Goal: Information Seeking & Learning: Learn about a topic

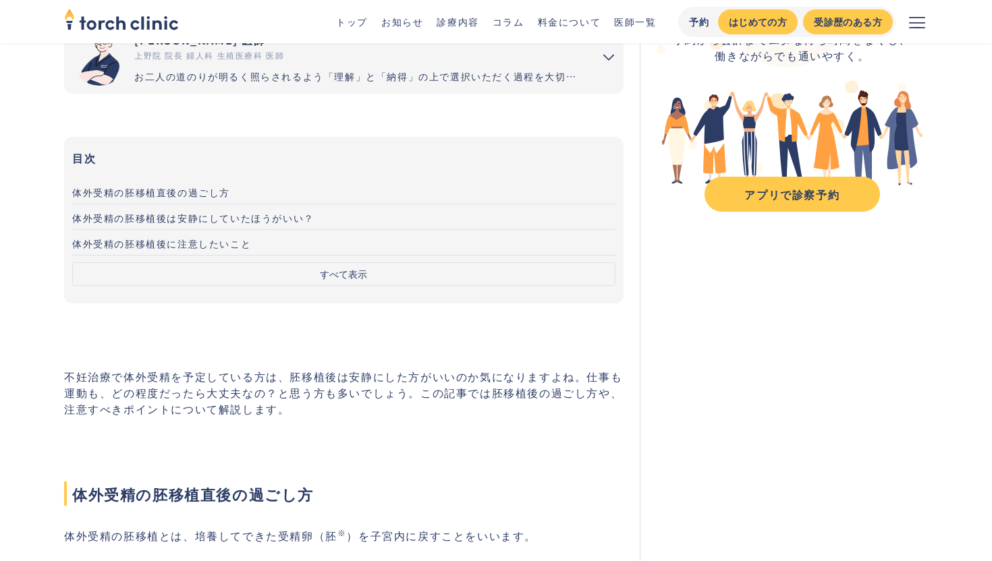
scroll to position [171, 0]
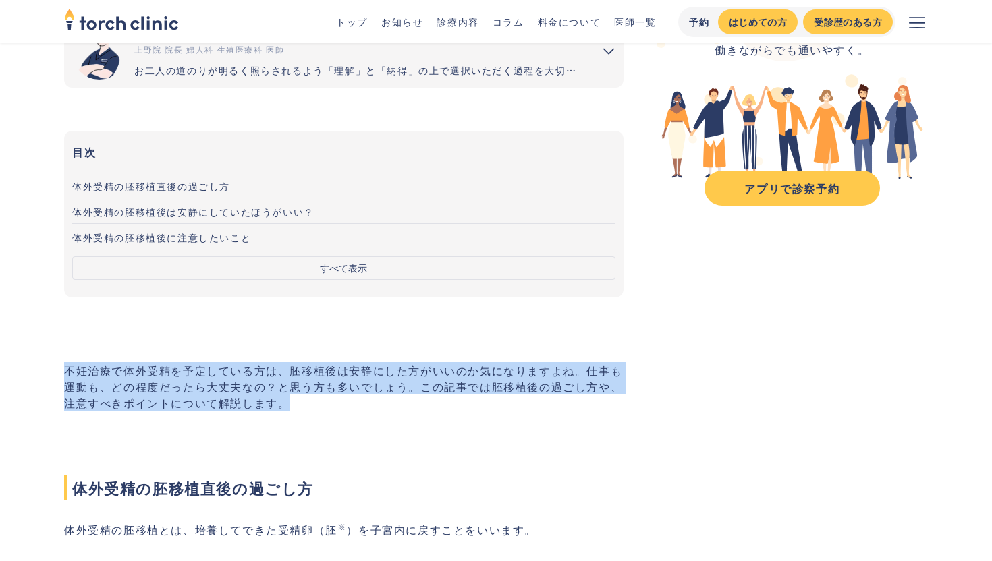
drag, startPoint x: 64, startPoint y: 367, endPoint x: 286, endPoint y: 413, distance: 226.7
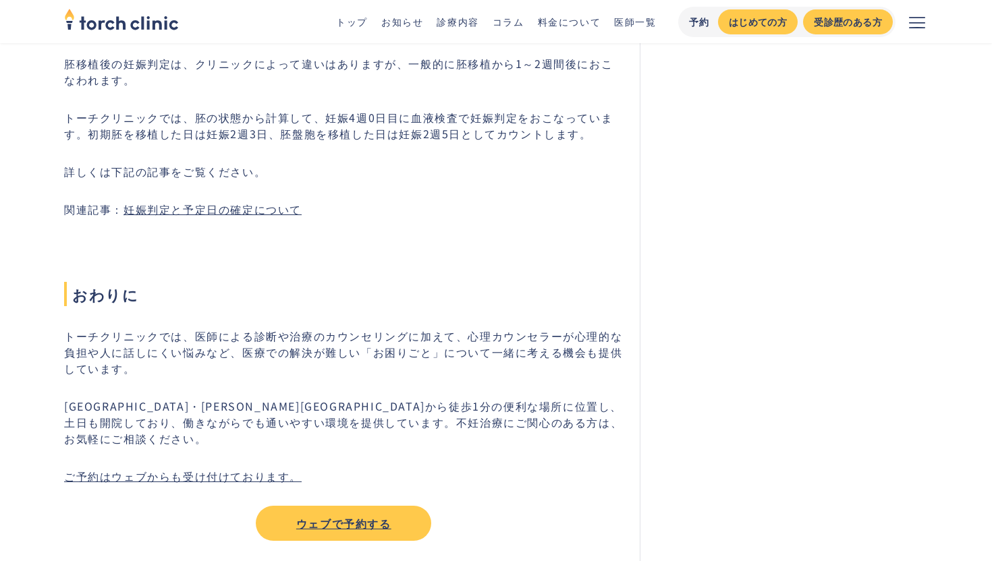
scroll to position [4775, 0]
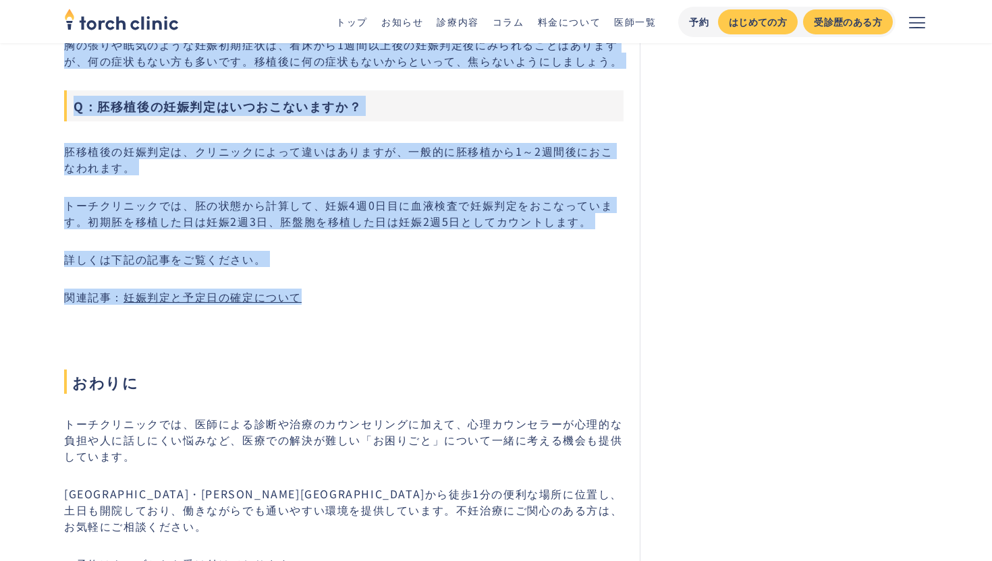
click at [342, 300] on p "関連記事： 妊娠判定と予定日の確定について" at bounding box center [343, 297] width 559 height 16
copy div "不妊治療で体外受精を予定している方は、胚移植後は安静にした方がいいのか気になりますよね。仕事も運動も、どの程度だったら大丈夫なの？と思う方も多いでしょう。この…"
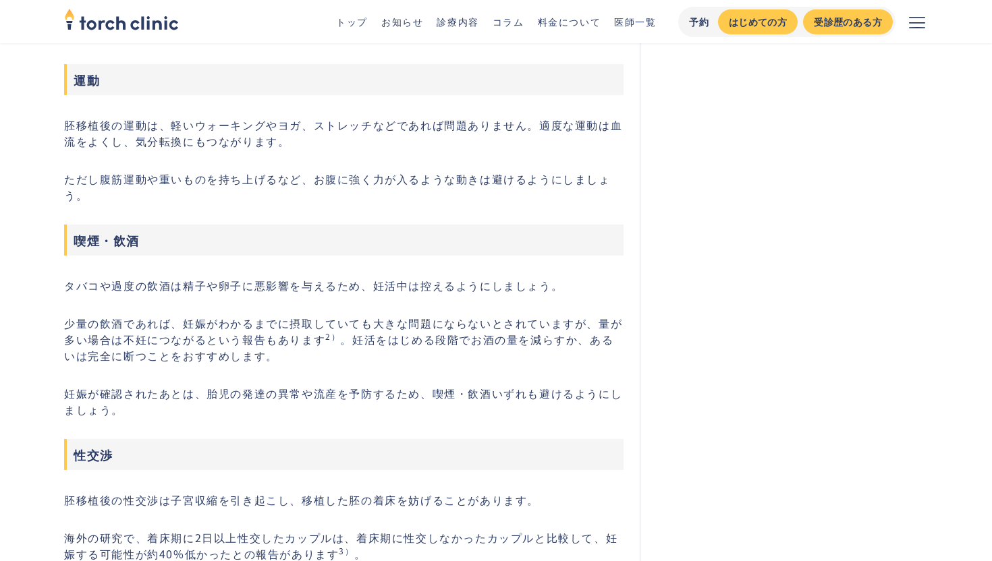
scroll to position [1544, 0]
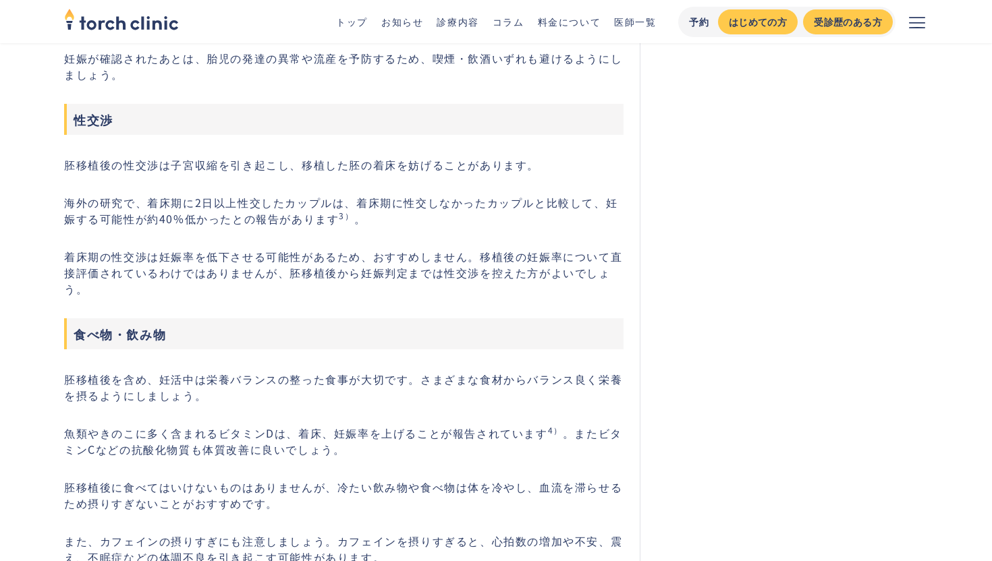
scroll to position [1917, 0]
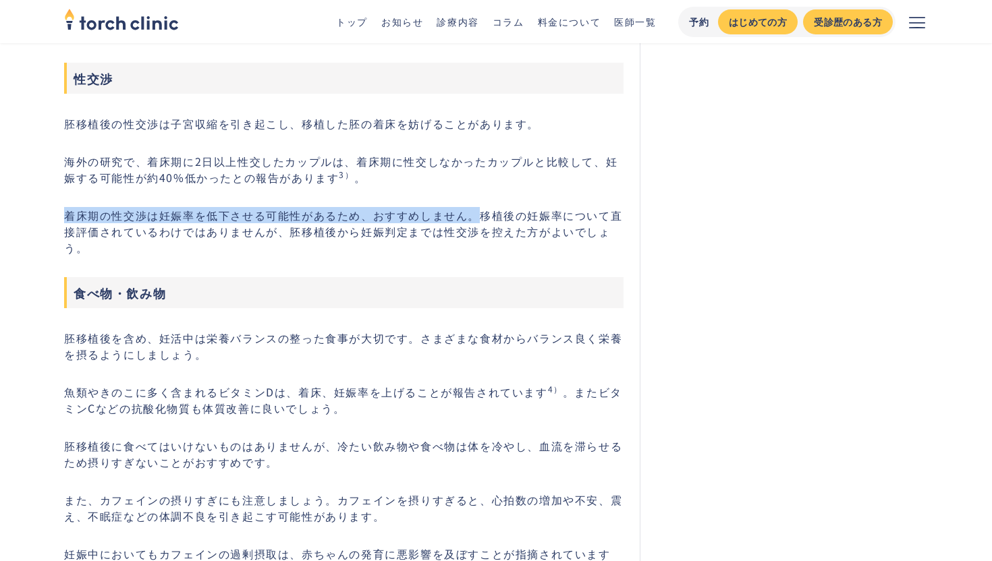
drag, startPoint x: 67, startPoint y: 210, endPoint x: 475, endPoint y: 220, distance: 407.7
click at [475, 220] on p "着床期の性交渉は妊娠率を低下させる可能性があるため、おすすめしません。移植後の妊娠率について直接評価されているわけではありませんが、胚移植後から妊娠判定までは…" at bounding box center [343, 231] width 559 height 49
copy p "着床期の性交渉は妊娠率を低下させる可能性があるため、おすすめしません。"
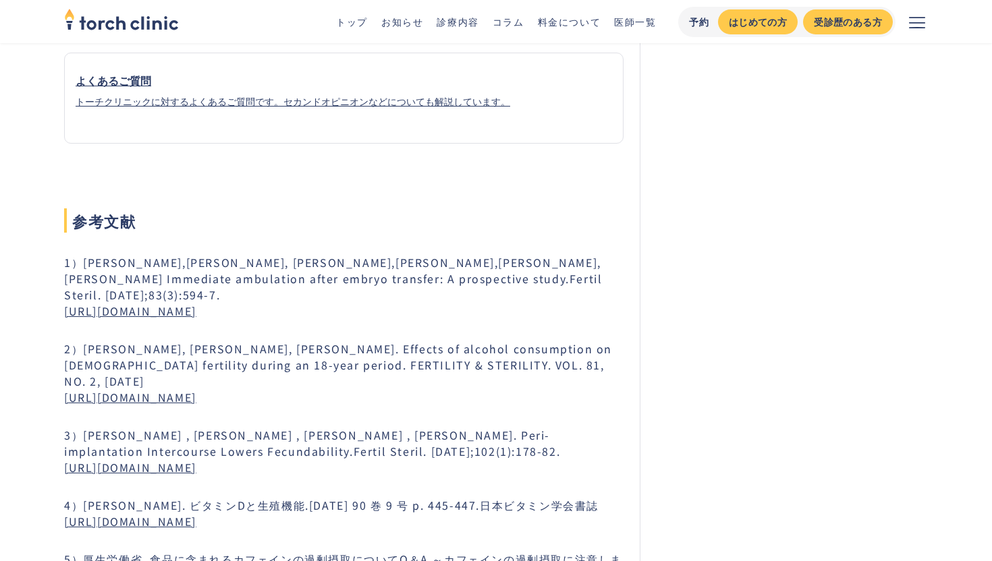
scroll to position [5429, 0]
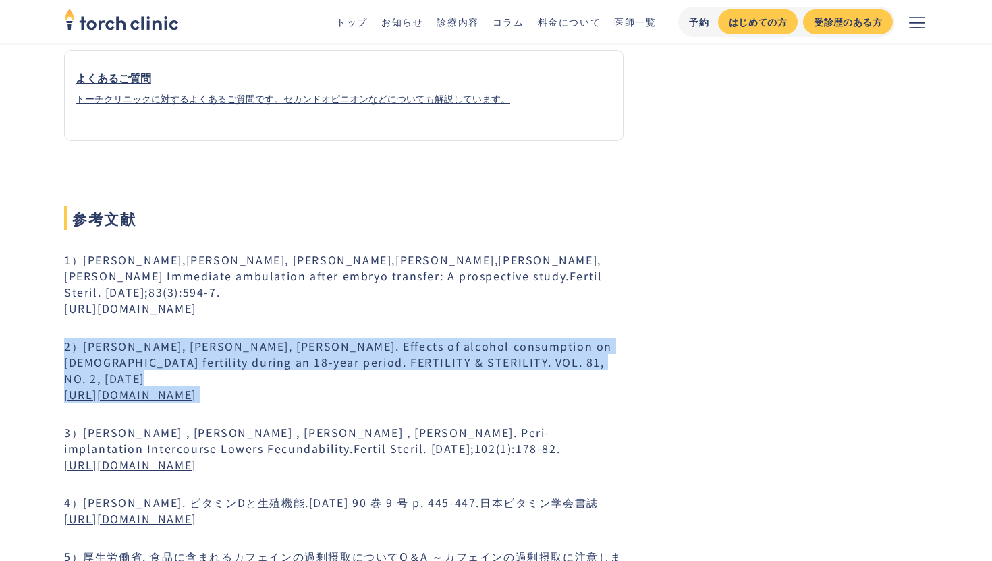
drag, startPoint x: 65, startPoint y: 327, endPoint x: 471, endPoint y: 373, distance: 408.3
copy p "2）Jan Eggert, Holger Theobald, Peter Engfeldt. Effects of alcohol consumption o…"
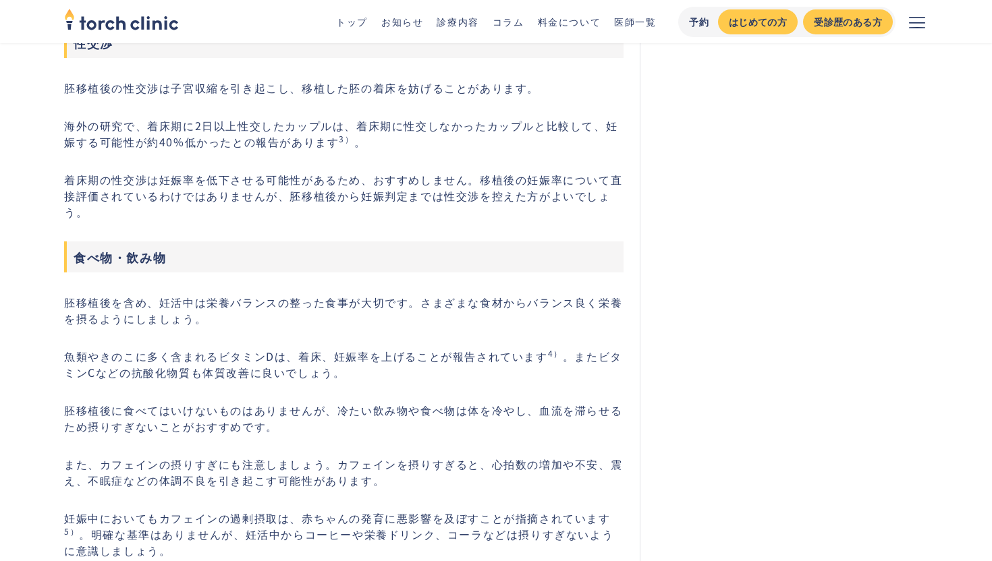
scroll to position [1950, 0]
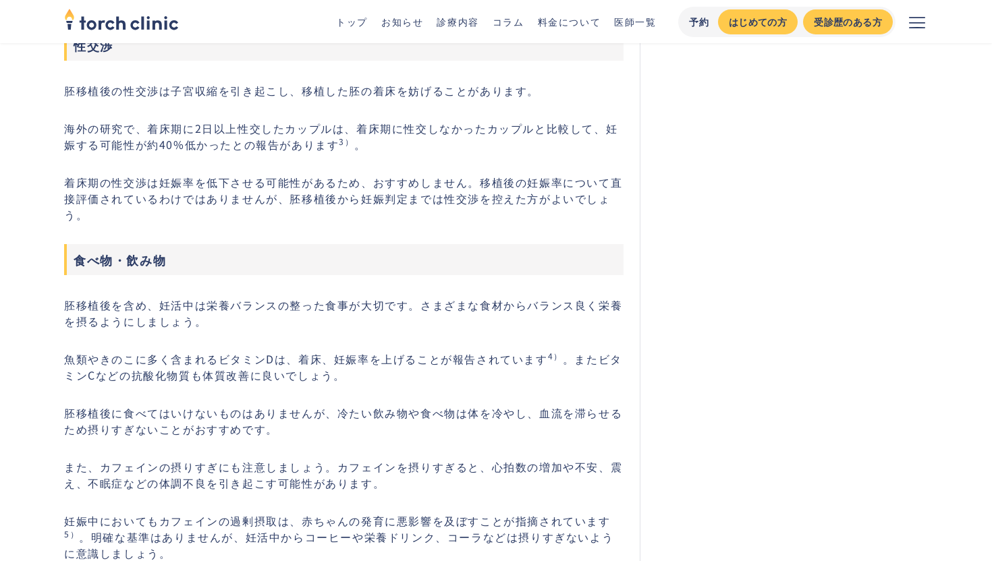
click at [70, 86] on p "胚移植後の性交渉は子宮収縮を引き起こし、移植した胚の着床を妨げることがあります。" at bounding box center [343, 90] width 559 height 16
drag, startPoint x: 65, startPoint y: 90, endPoint x: 84, endPoint y: 93, distance: 19.9
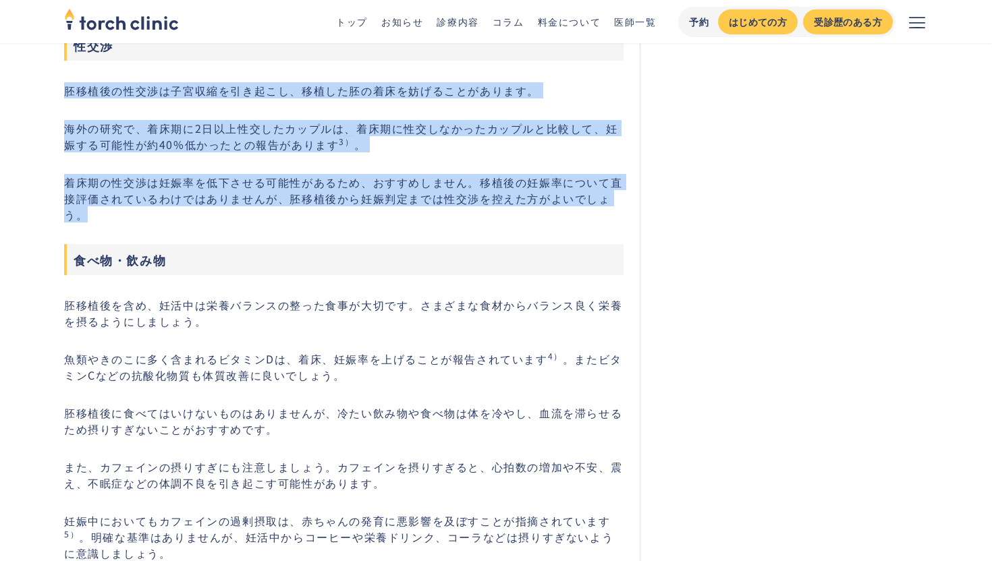
drag, startPoint x: 54, startPoint y: 92, endPoint x: 236, endPoint y: 214, distance: 218.4
copy div "胚移植後の性交渉は子宮収縮を引き起こし、移植した胚の着床を妨げることがあります。 海外の研究で、着床期に2日以上性交したカップルは、着床期に性交しなかったカッ…"
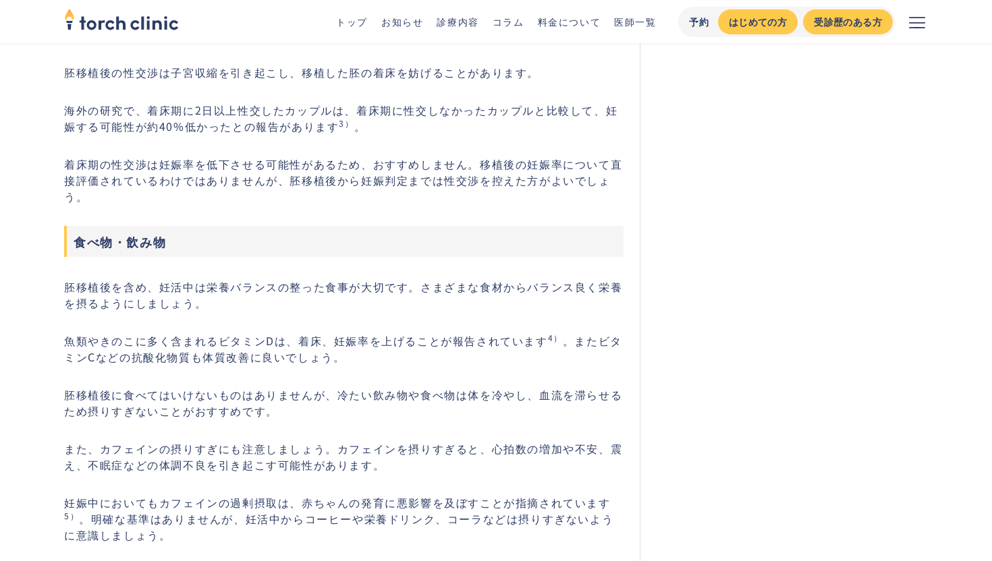
click at [524, 387] on p "胚移植後に食べてはいけないものはありませんが、冷たい飲み物や食べ物は体を冷やし、血流を滞らせるため摂りすぎないことがおすすめです。" at bounding box center [343, 403] width 559 height 32
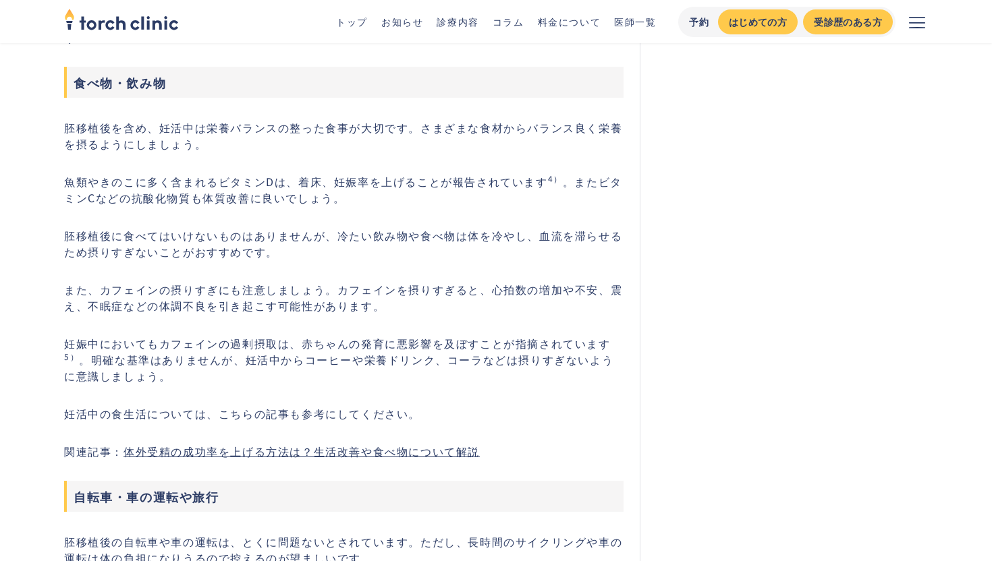
scroll to position [2128, 0]
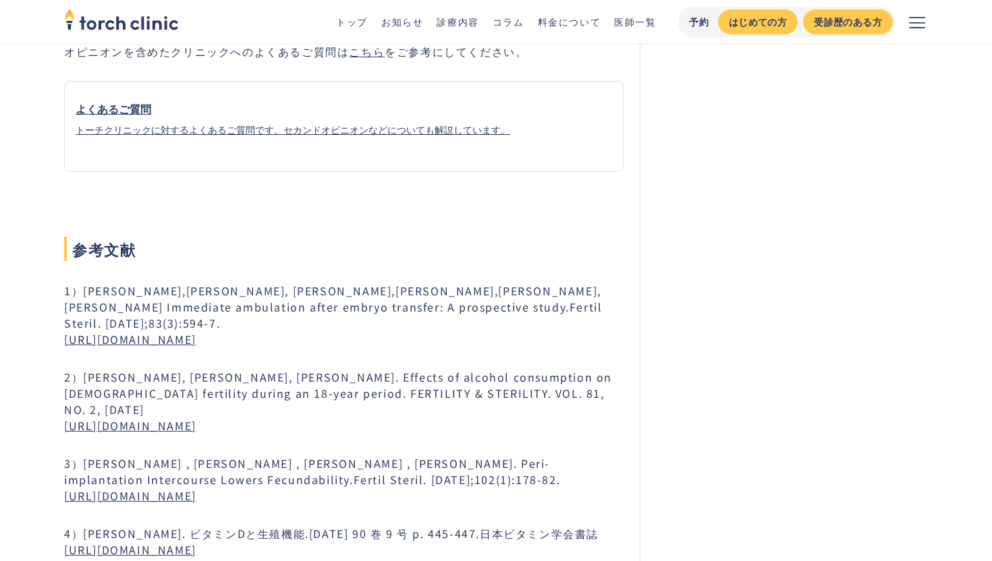
scroll to position [5399, 0]
click at [196, 331] on link "https://www.fertstert.org/article/S0015-0282(04)02997-8/fulltext" at bounding box center [130, 339] width 132 height 16
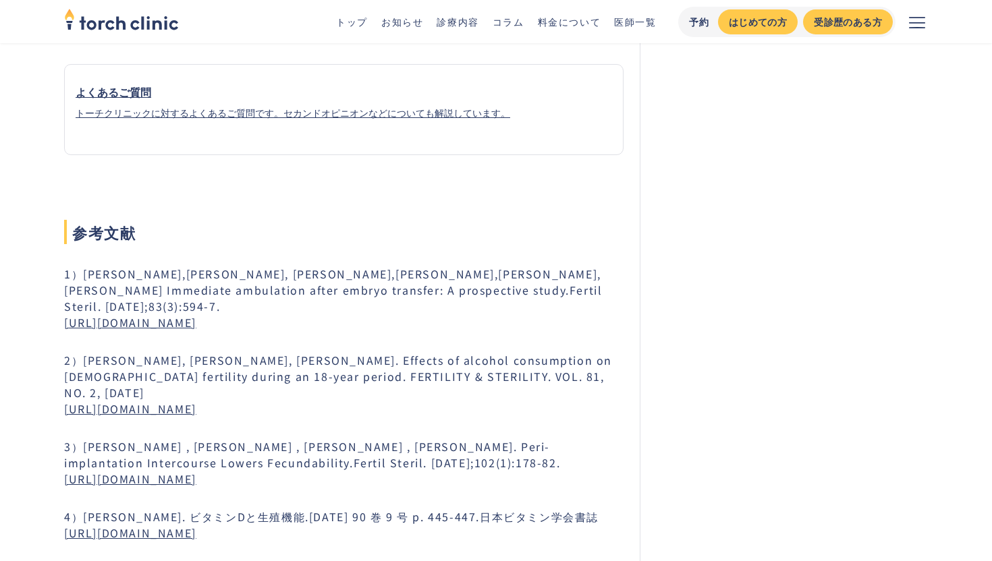
scroll to position [5438, 0]
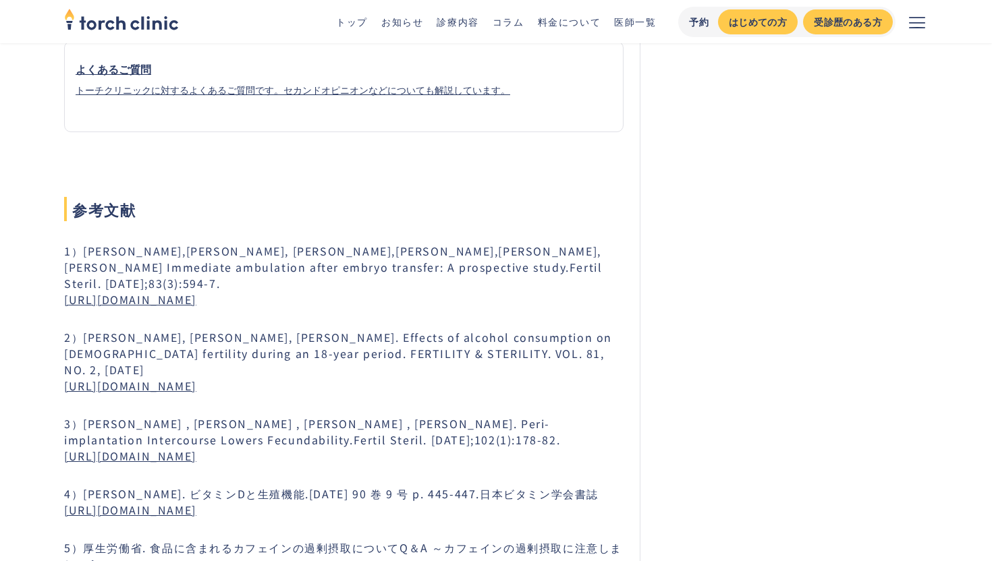
drag, startPoint x: 55, startPoint y: 286, endPoint x: 460, endPoint y: 280, distance: 404.3
copy link "https://www.fertstert.org/article/S0015-0282(04)02997-8/fulltext"
click at [264, 331] on p "2）Jan Eggert, Holger Theobald, Peter Engfeldt. Effects of alcohol consumption o…" at bounding box center [343, 361] width 559 height 65
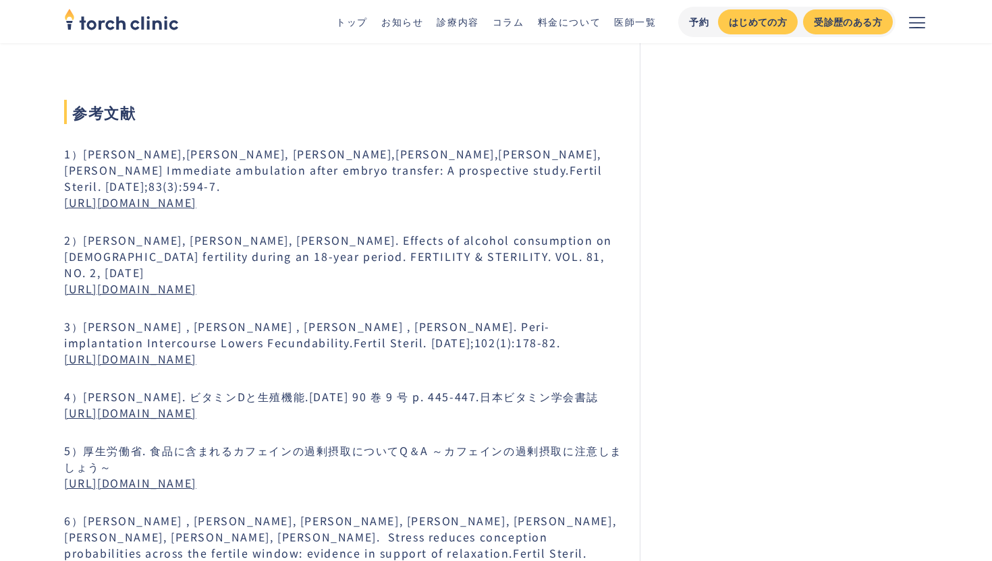
scroll to position [5522, 0]
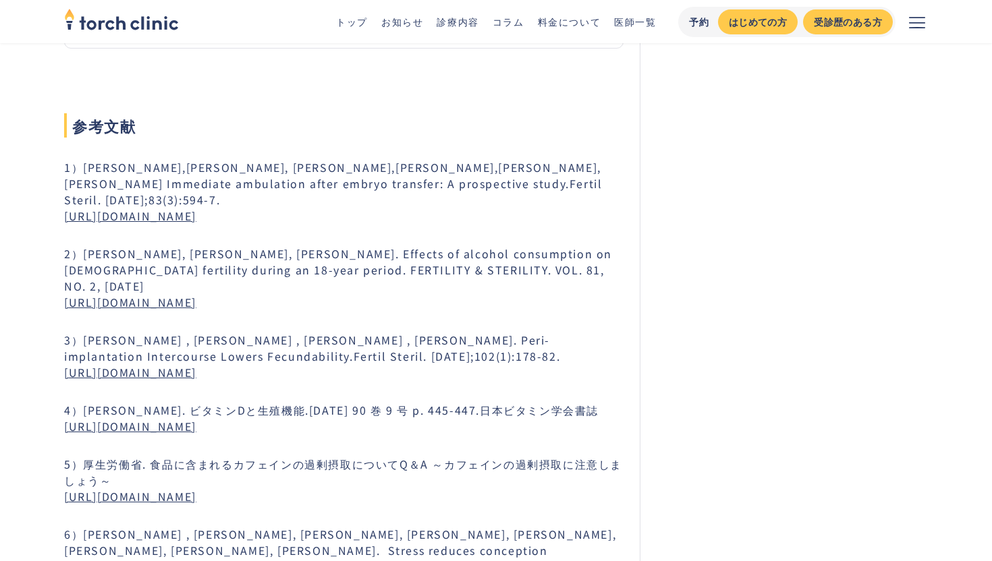
drag, startPoint x: 62, startPoint y: 267, endPoint x: 461, endPoint y: 277, distance: 399.0
copy link "https://www.fertstert.org/article/S0015-0282(03)02717-1/fulltext"
drag, startPoint x: 53, startPoint y: 342, endPoint x: 363, endPoint y: 354, distance: 310.0
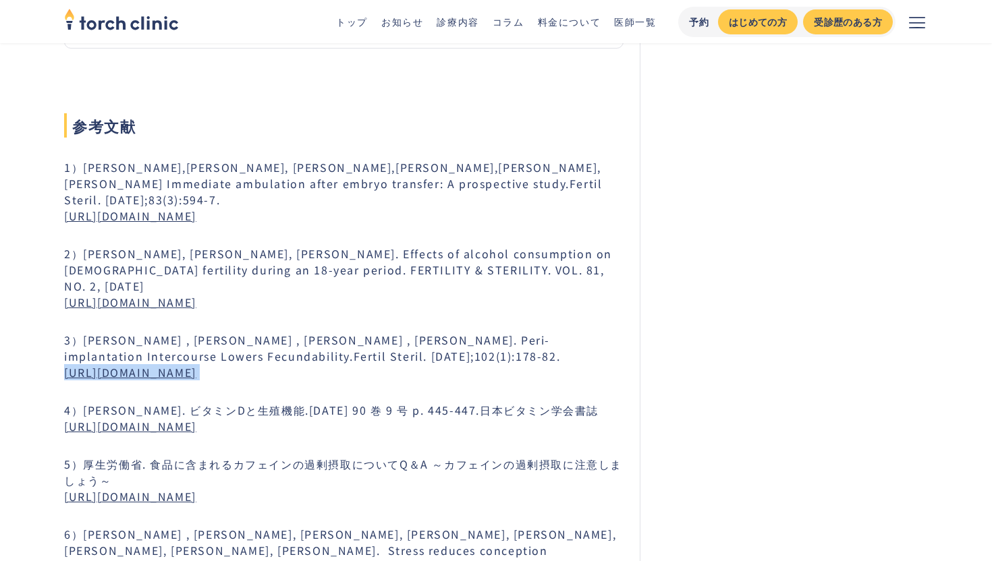
copy link "https://pmc.ncbi.nlm.nih.gov/articles/PMC4074557/"
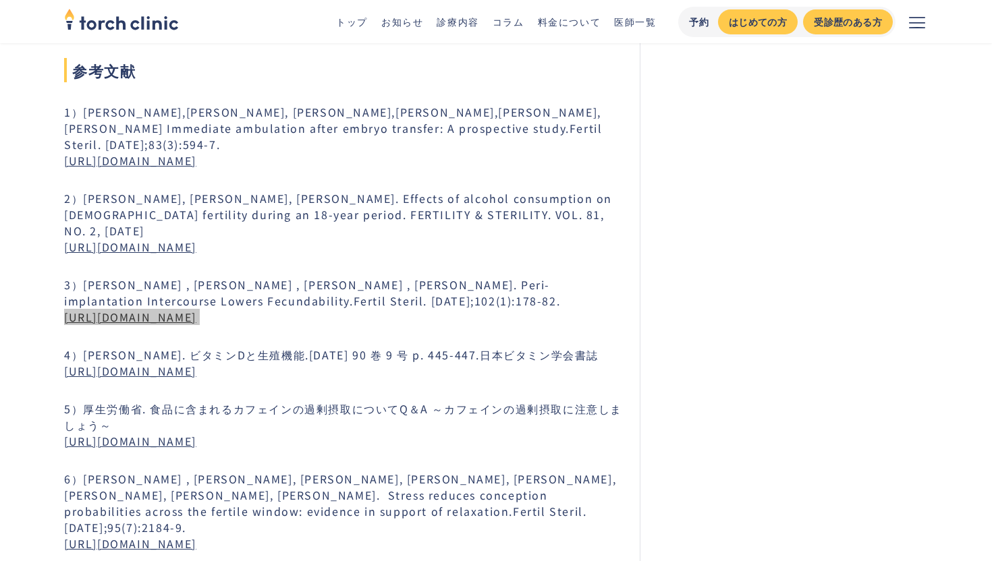
scroll to position [5601, 0]
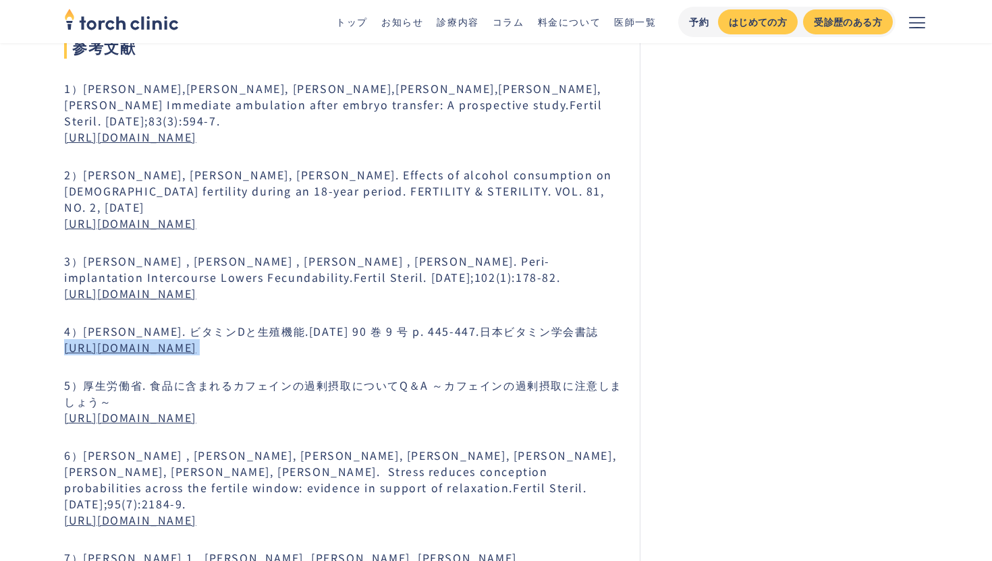
drag, startPoint x: 52, startPoint y: 323, endPoint x: 67, endPoint y: 319, distance: 16.2
copy link "https://www.jstage.jst.go.jp/article/vso/90/9/90_445/_pdf"
drag, startPoint x: 46, startPoint y: 383, endPoint x: 449, endPoint y: 394, distance: 403.7
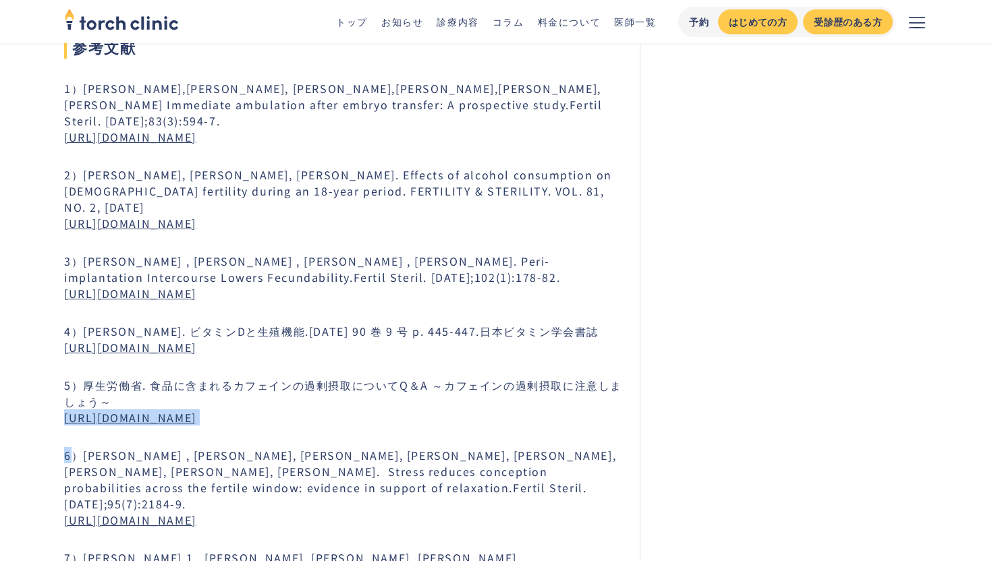
copy div "https://www.mhlw.go.jp/stf/seisakunitsuite/bunya/0000170477.html 6"
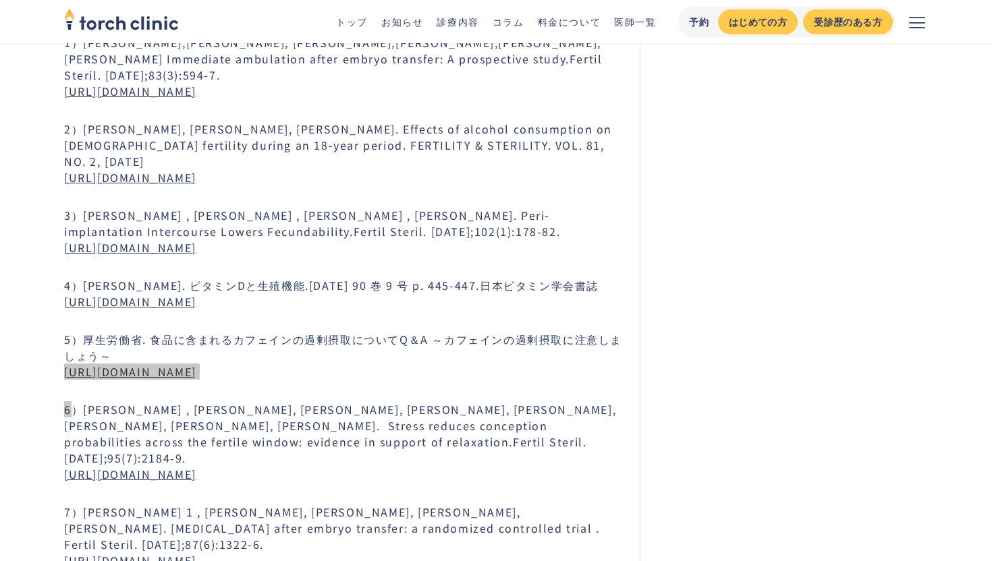
scroll to position [5738, 0]
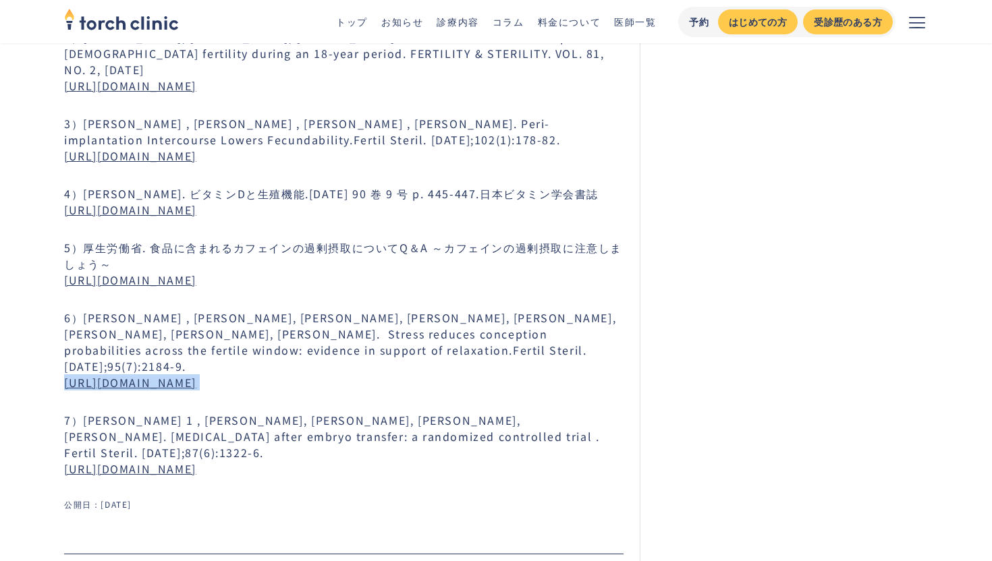
drag, startPoint x: 51, startPoint y: 350, endPoint x: 409, endPoint y: 358, distance: 358.4
drag, startPoint x: 59, startPoint y: 437, endPoint x: 459, endPoint y: 455, distance: 399.9
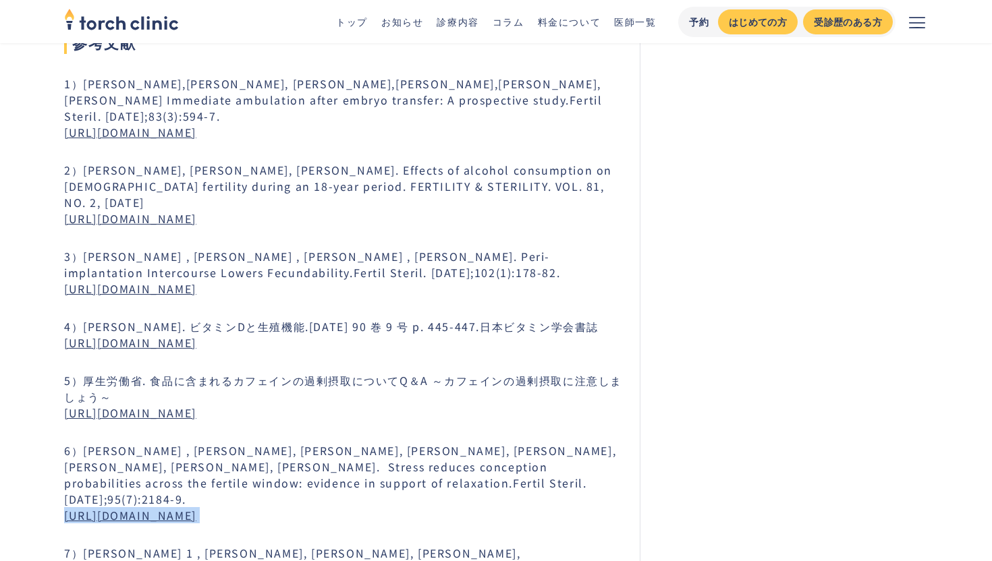
scroll to position [5572, 0]
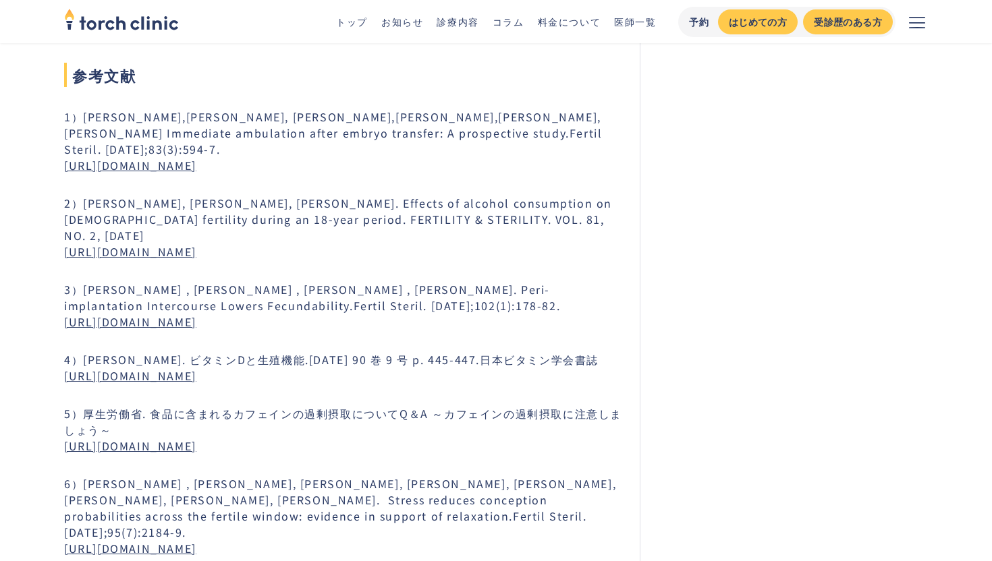
drag, startPoint x: 47, startPoint y: 220, endPoint x: 452, endPoint y: 238, distance: 406.0
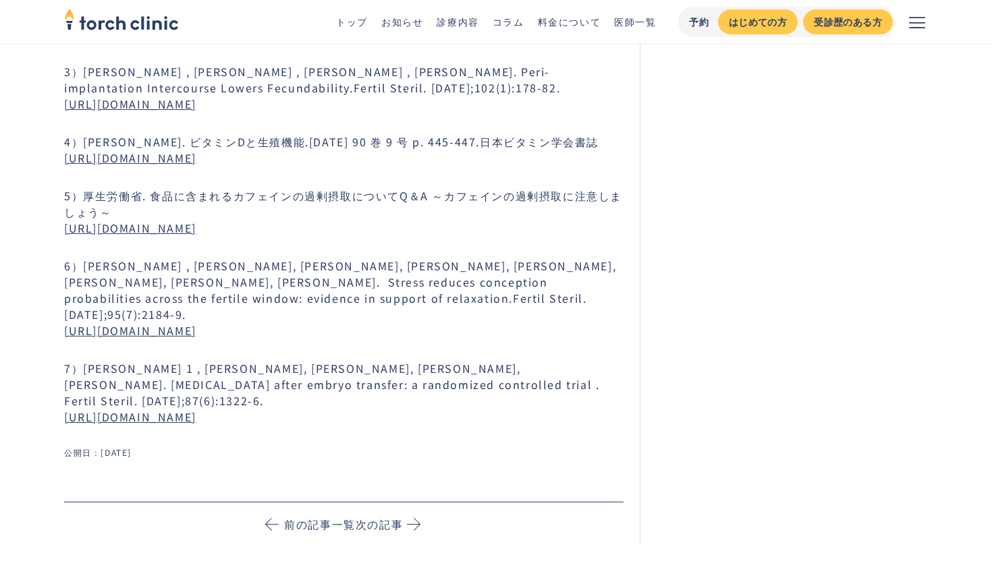
scroll to position [5803, 0]
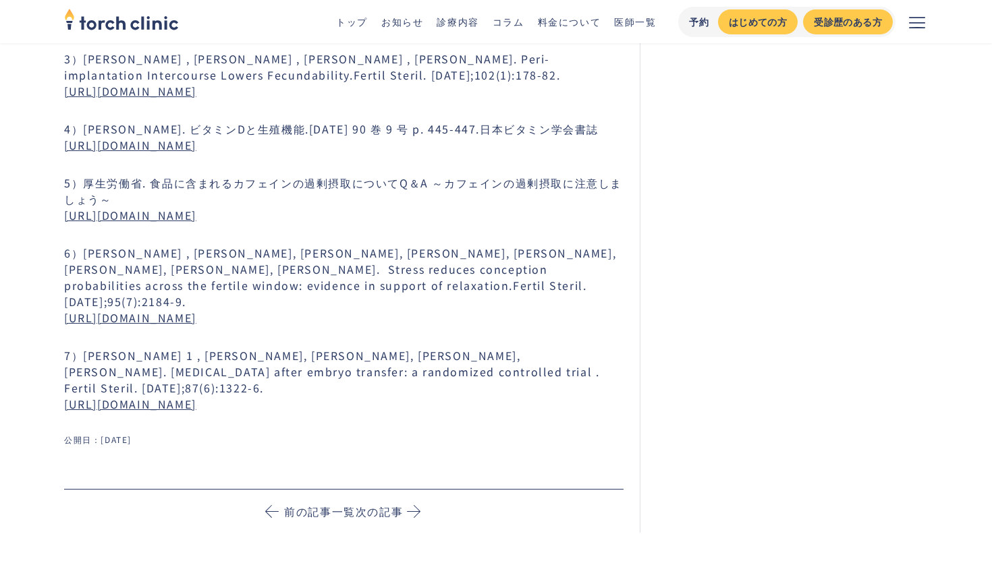
drag, startPoint x: 474, startPoint y: 377, endPoint x: 63, endPoint y: 374, distance: 411.0
click at [64, 374] on p "7）Karen J Purcell 1 , Michael Schembri, Tracey L Telles, Victor Y Fujimoto, Mar…" at bounding box center [343, 380] width 559 height 65
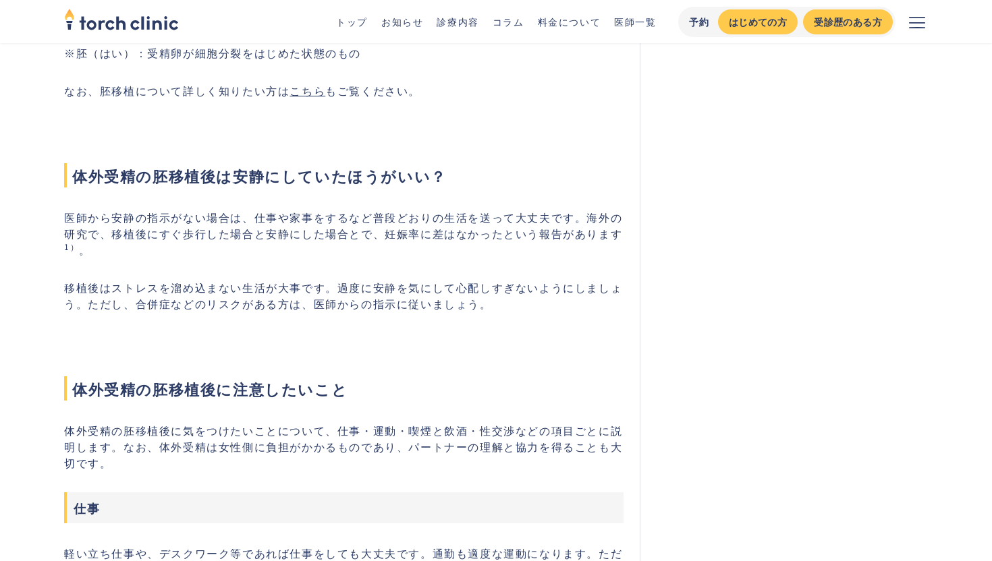
scroll to position [808, 0]
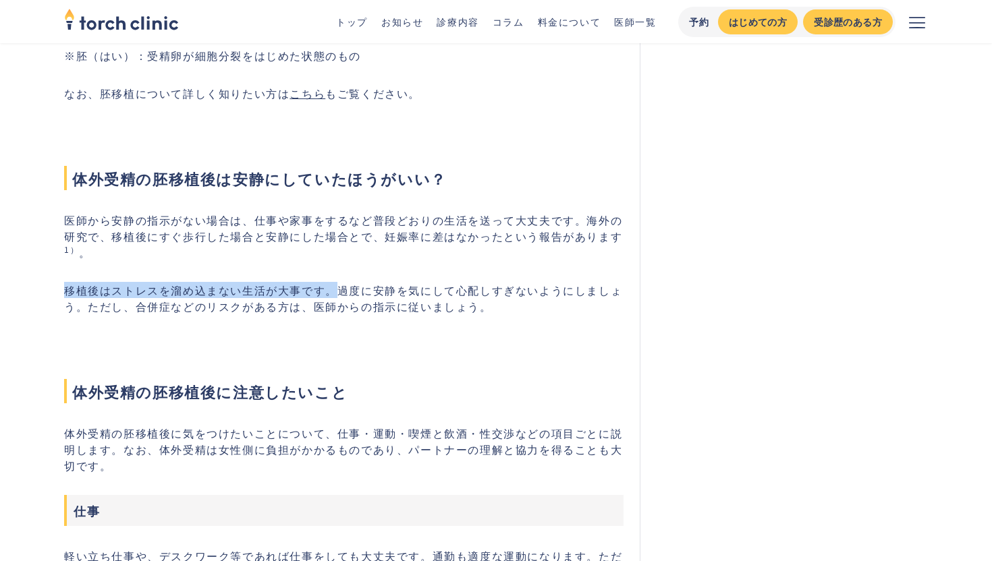
drag, startPoint x: 63, startPoint y: 292, endPoint x: 334, endPoint y: 290, distance: 270.6
click at [334, 290] on p "移植後はストレスを溜め込まない生活が大事です。過度に安静を気にして心配しすぎないようにしましょう。ただし、合併症などのリスクがある方は、医師からの指示に従いま…" at bounding box center [343, 298] width 559 height 32
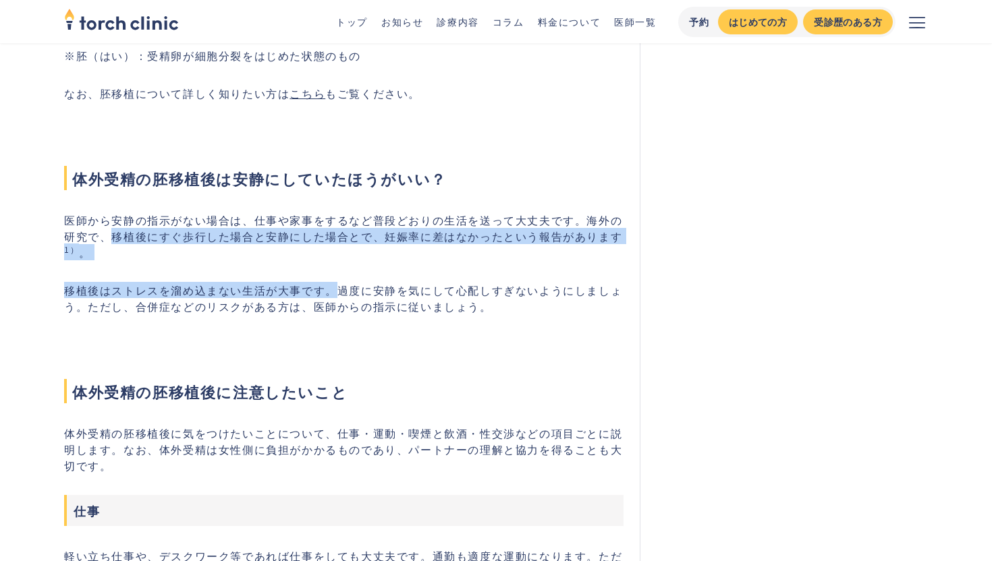
drag, startPoint x: 110, startPoint y: 239, endPoint x: 331, endPoint y: 294, distance: 228.0
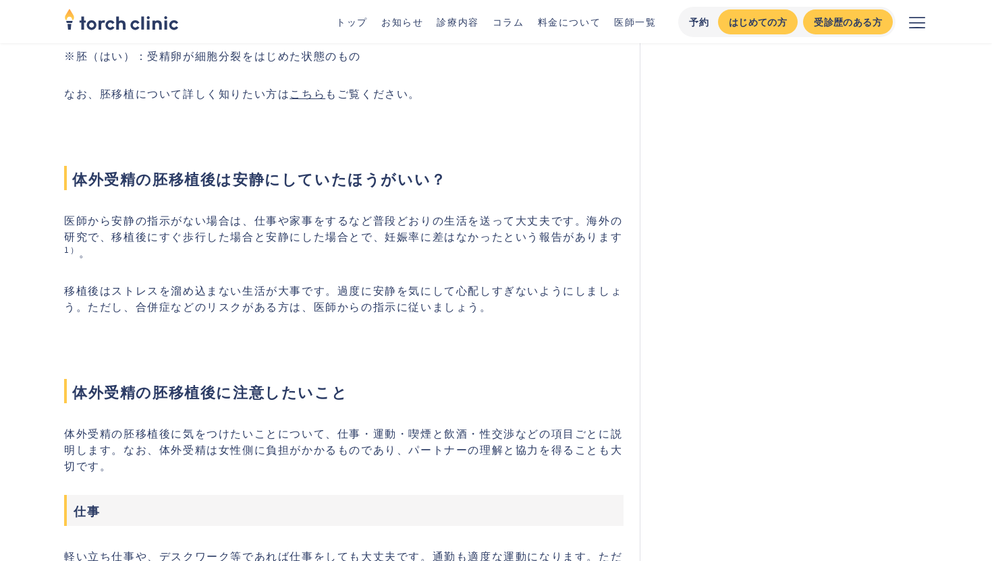
click at [409, 307] on p "移植後はストレスを溜め込まない生活が大事です。過度に安静を気にして心配しすぎないようにしましょう。ただし、合併症などのリスクがある方は、医師からの指示に従いま…" at bounding box center [343, 298] width 559 height 32
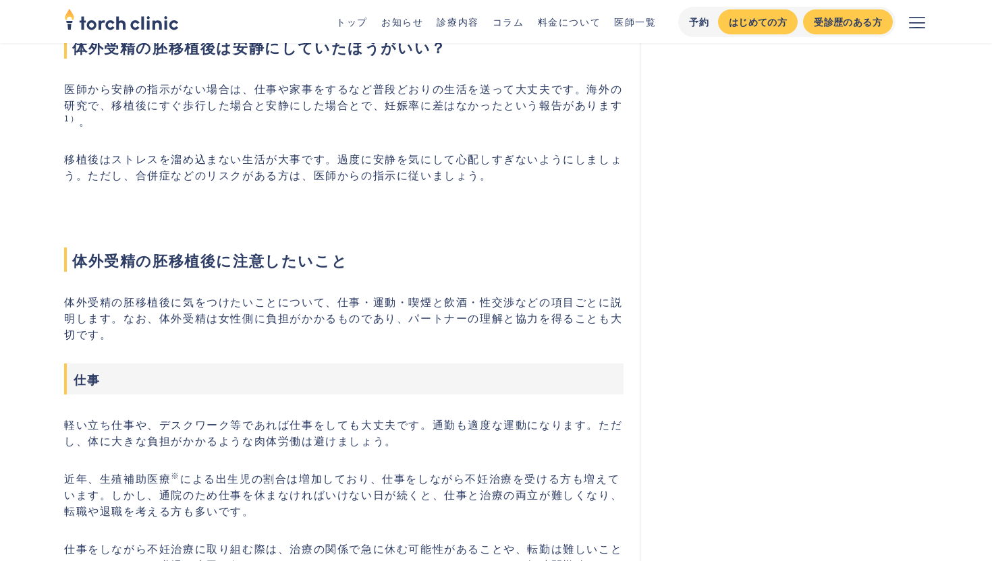
scroll to position [941, 0]
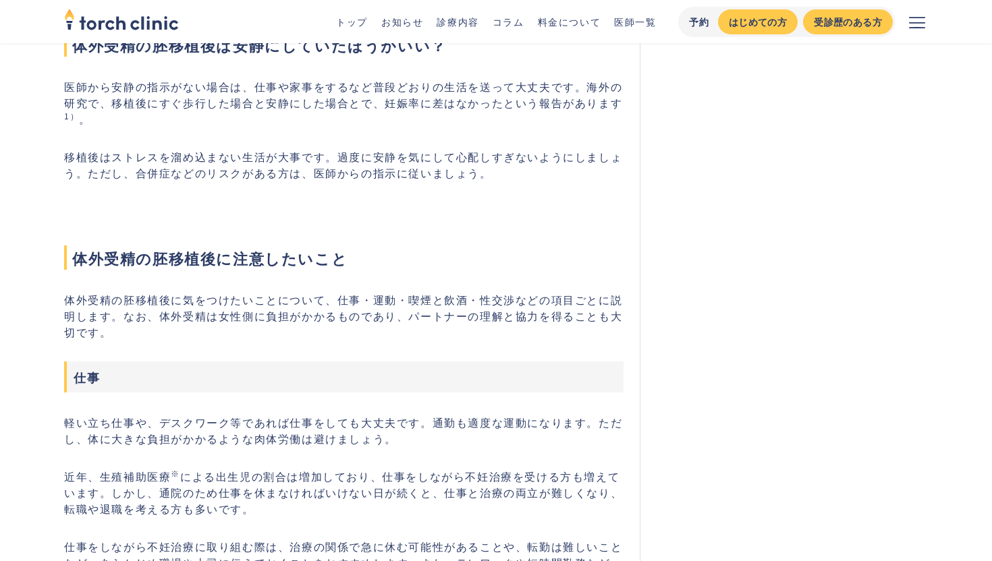
click at [480, 367] on h3 "仕事" at bounding box center [343, 377] width 559 height 31
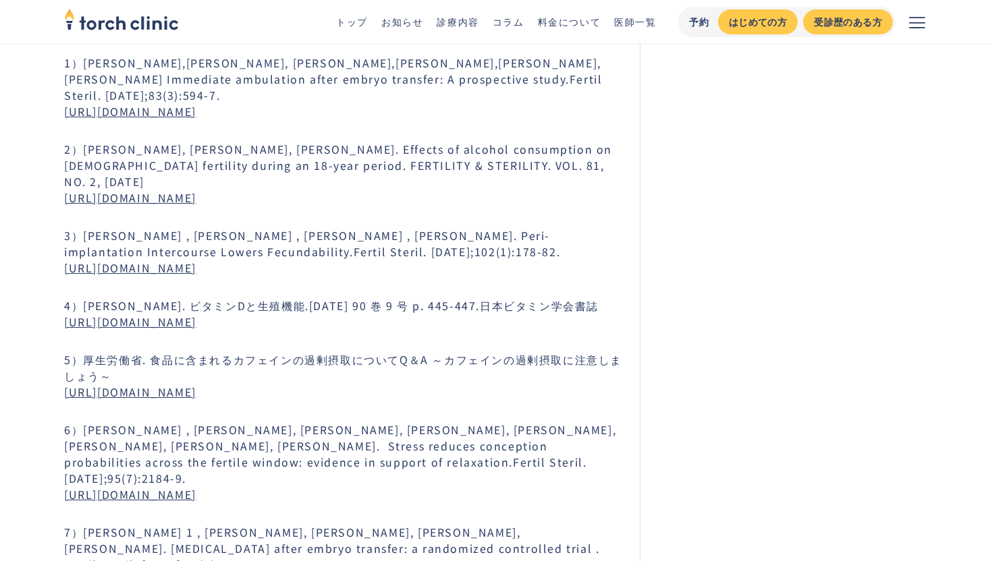
scroll to position [5599, 0]
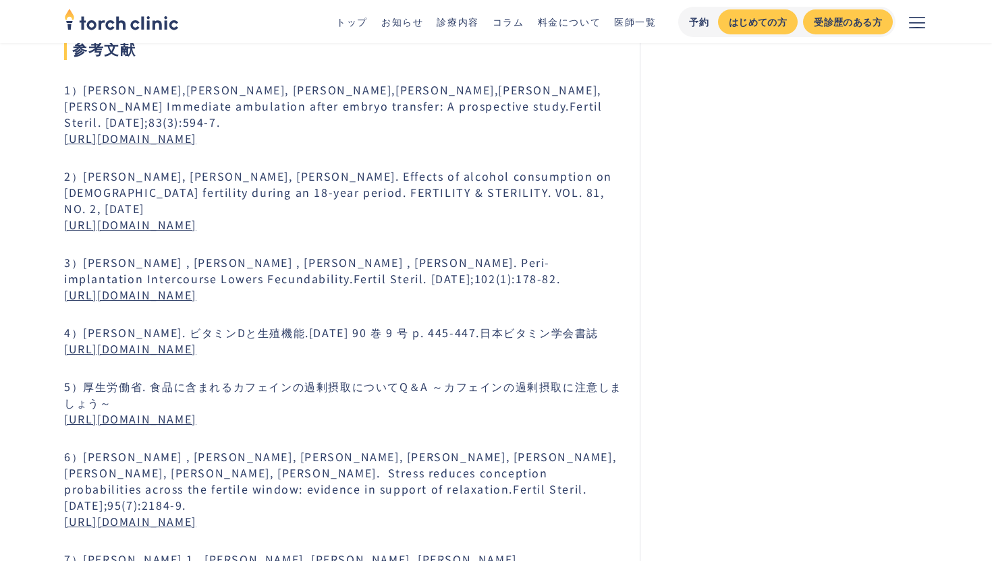
click at [196, 217] on link "https://www.fertstert.org/article/S0015-0282(03)02717-1/fulltext" at bounding box center [130, 225] width 132 height 16
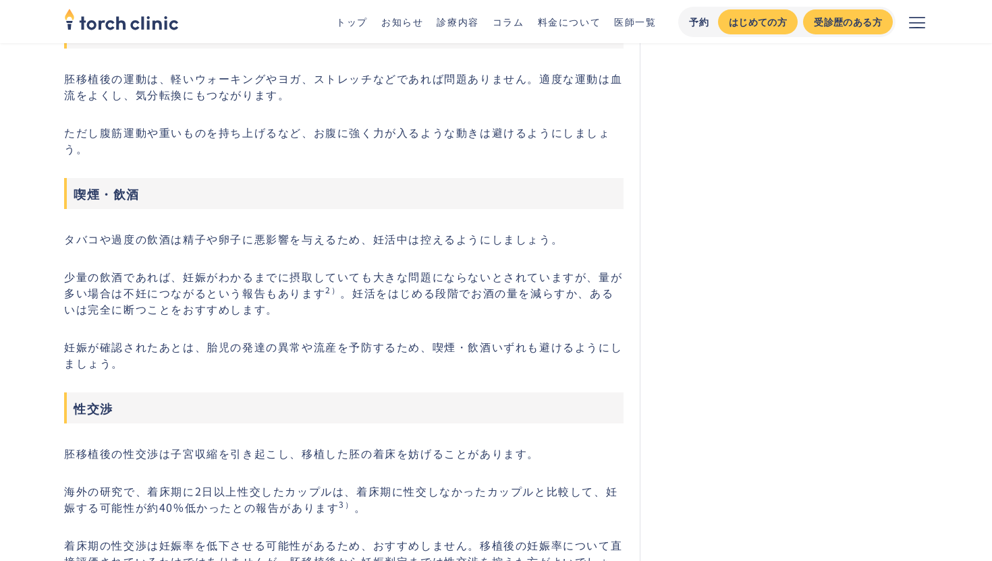
scroll to position [1587, 0]
click at [309, 281] on p "少量の飲酒であれば、妊娠がわかるまでに摂取していても大きな問題にならないとされていますが、量が多い場合は不妊につながるという報告もあります 2） 。妊活をはじ…" at bounding box center [343, 292] width 559 height 49
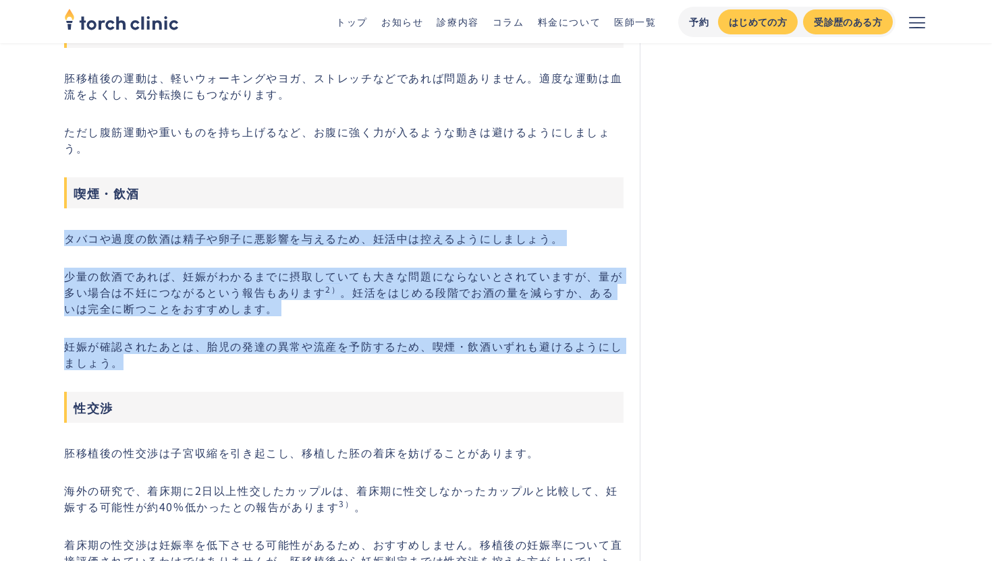
drag, startPoint x: 60, startPoint y: 231, endPoint x: 173, endPoint y: 364, distance: 174.8
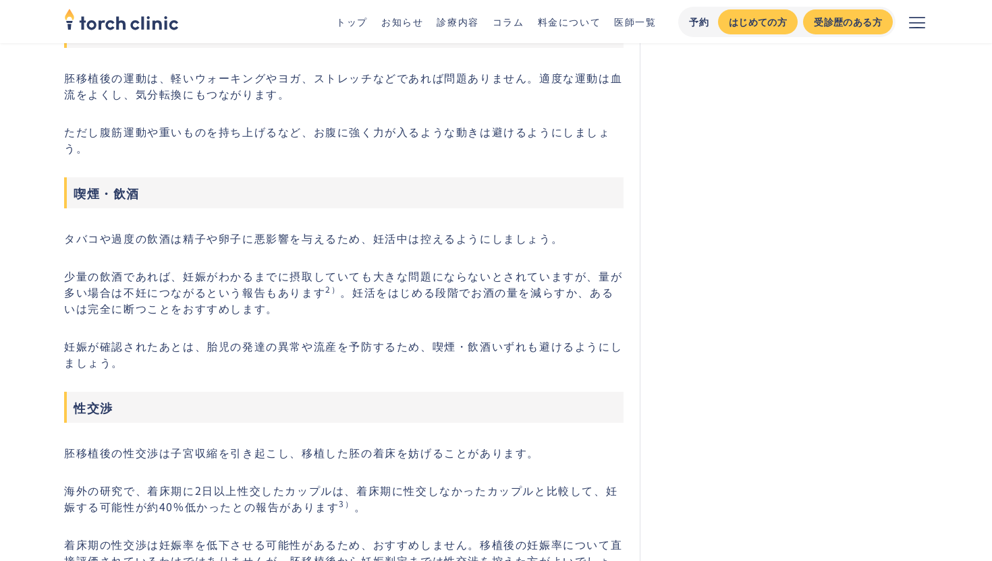
click at [300, 293] on p "少量の飲酒であれば、妊娠がわかるまでに摂取していても大きな問題にならないとされていますが、量が多い場合は不妊につながるという報告もあります 2） 。妊活をはじ…" at bounding box center [343, 292] width 559 height 49
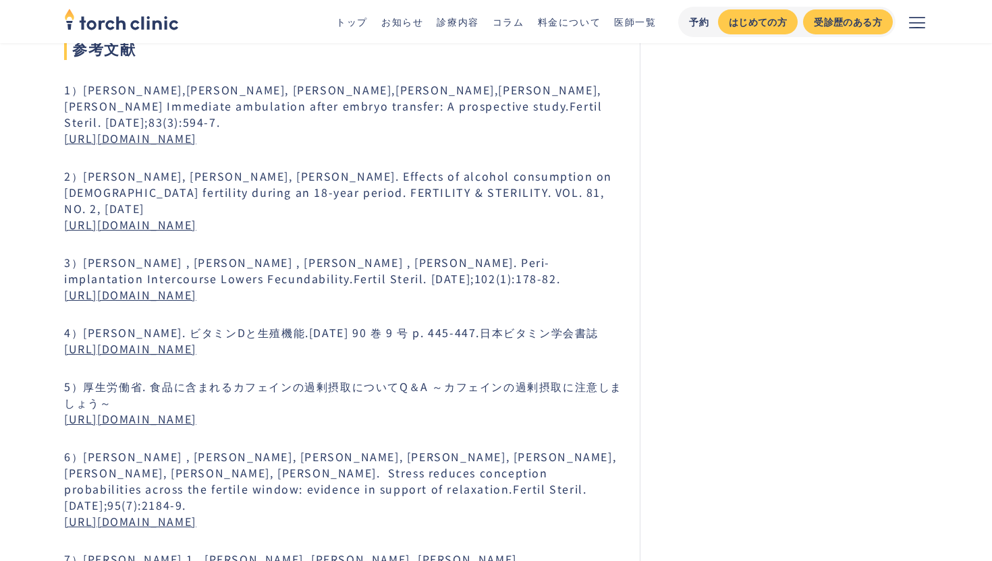
scroll to position [5597, 0]
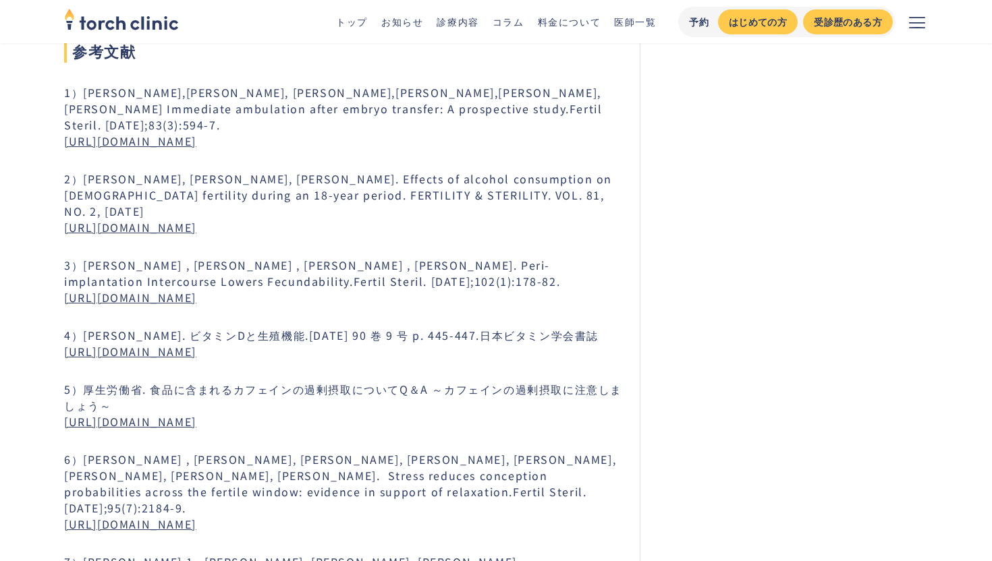
click at [196, 290] on link "https://pmc.ncbi.nlm.nih.gov/articles/PMC4074557/" at bounding box center [130, 298] width 132 height 16
